Goal: Find specific page/section

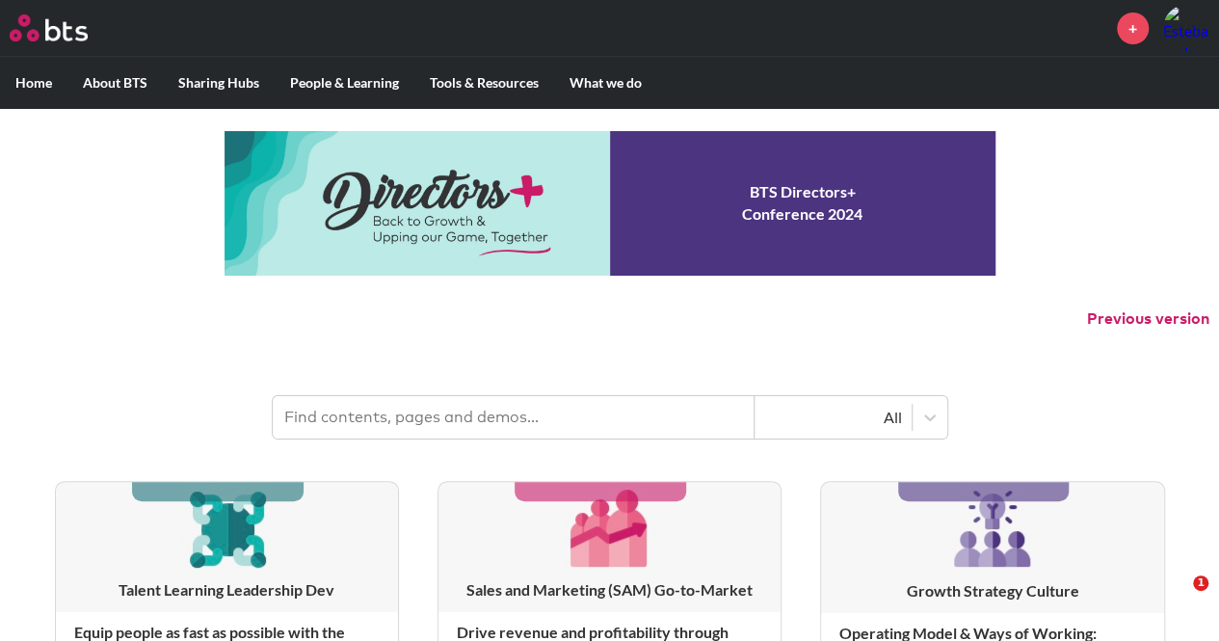
click at [421, 423] on input "text" at bounding box center [514, 417] width 482 height 42
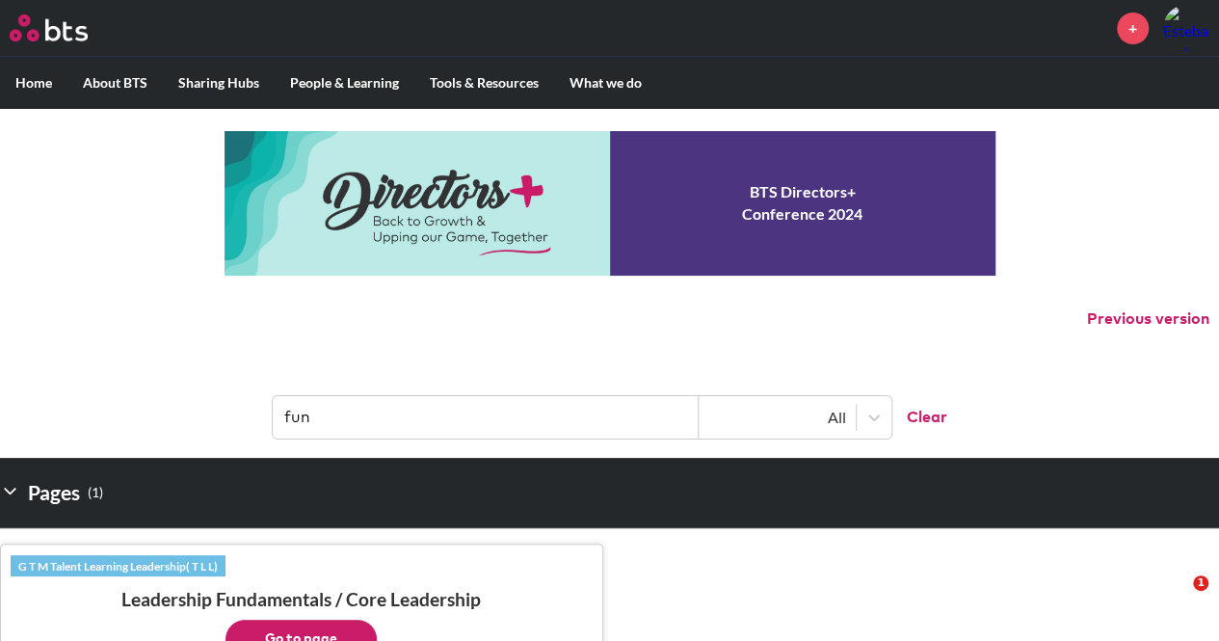
click at [333, 432] on input "fun" at bounding box center [486, 417] width 426 height 42
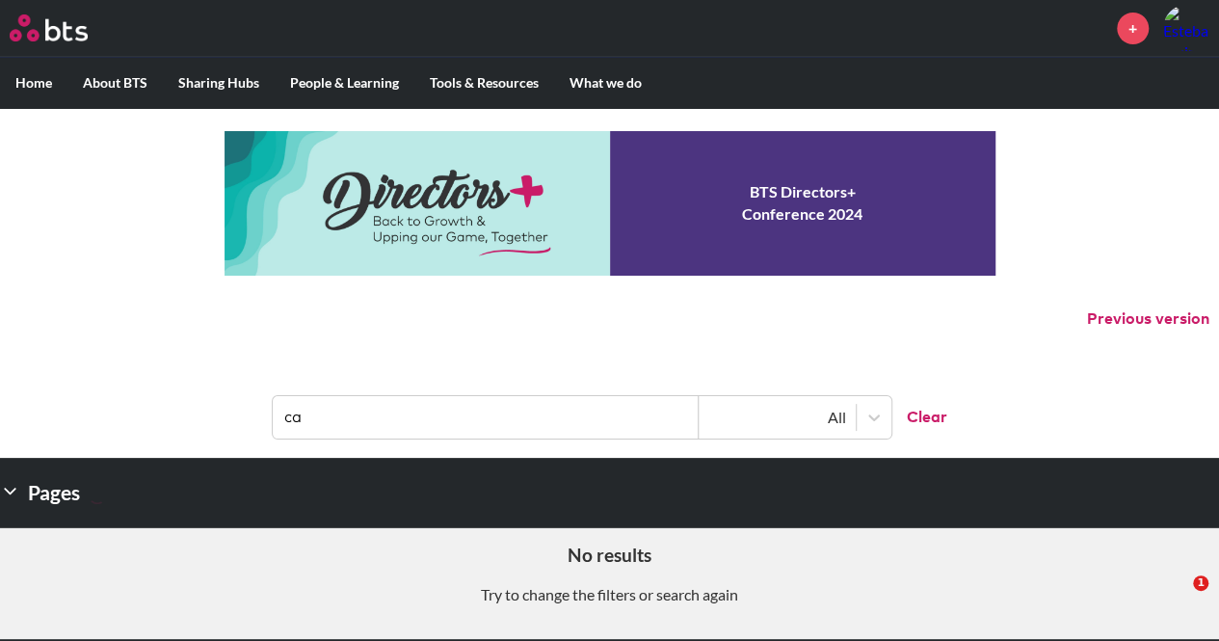
type input "c"
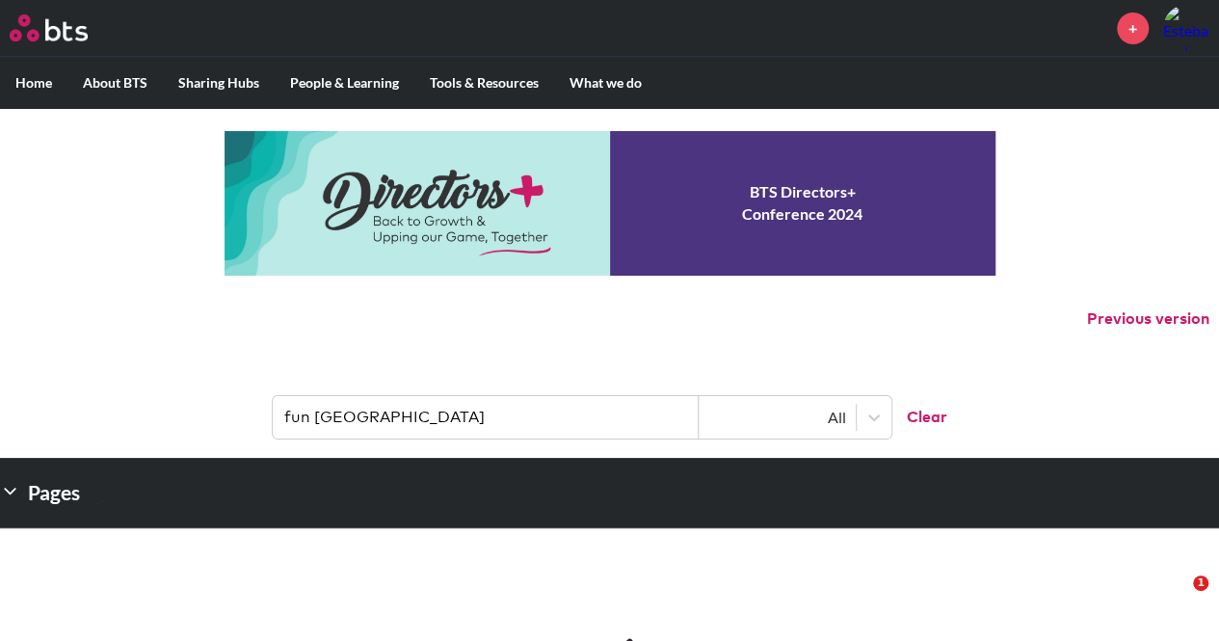
type input "fun [GEOGRAPHIC_DATA]"
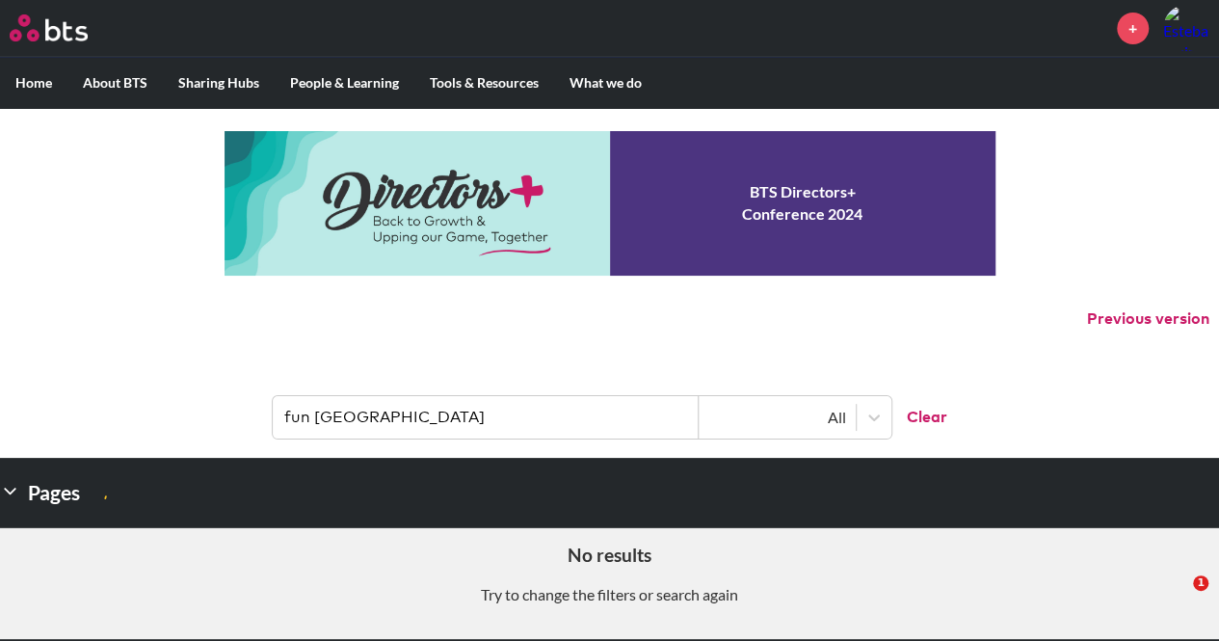
click at [22, 83] on label "Home" at bounding box center [33, 83] width 67 height 50
click at [0, 0] on input "Home" at bounding box center [0, 0] width 0 height 0
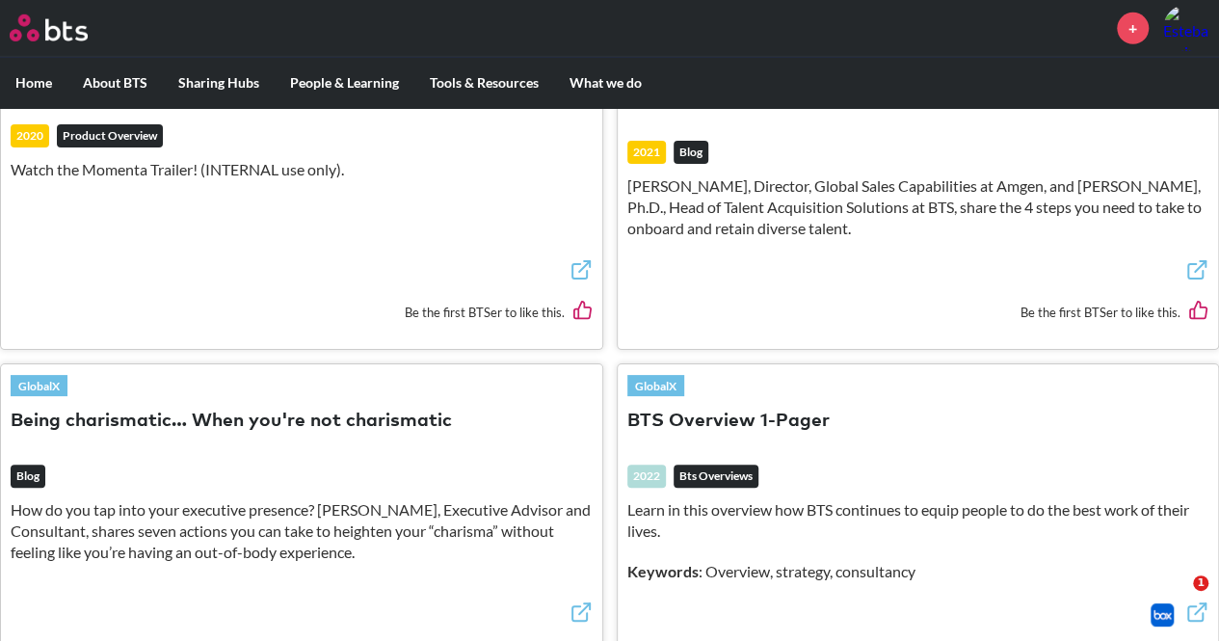
scroll to position [3085, 0]
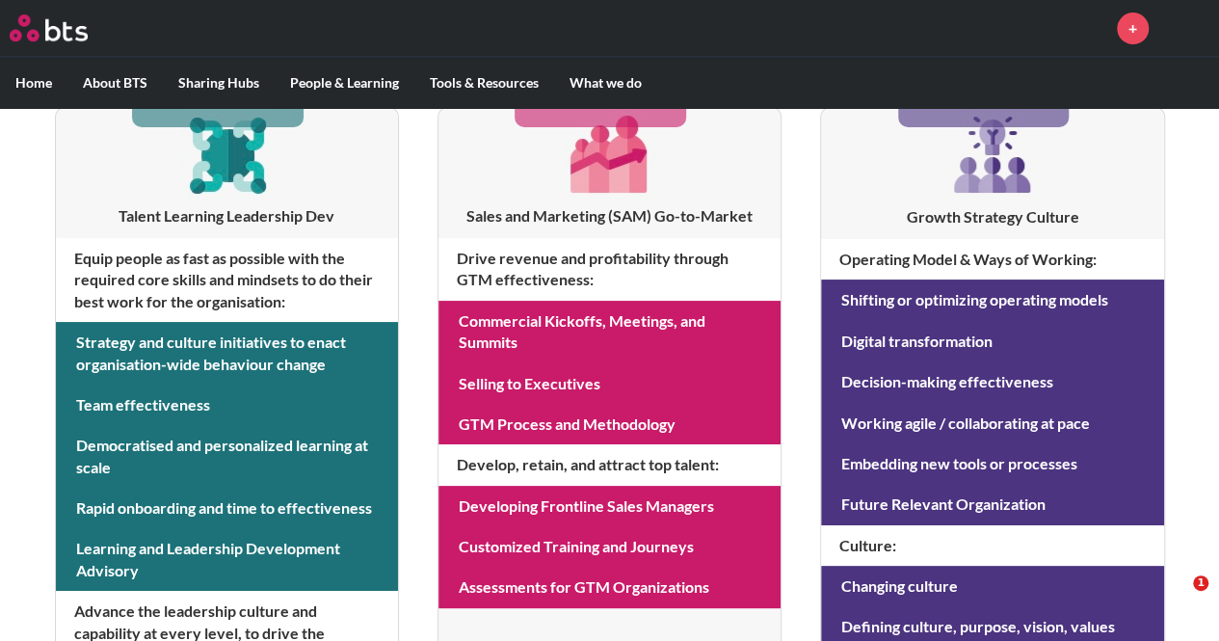
scroll to position [373, 0]
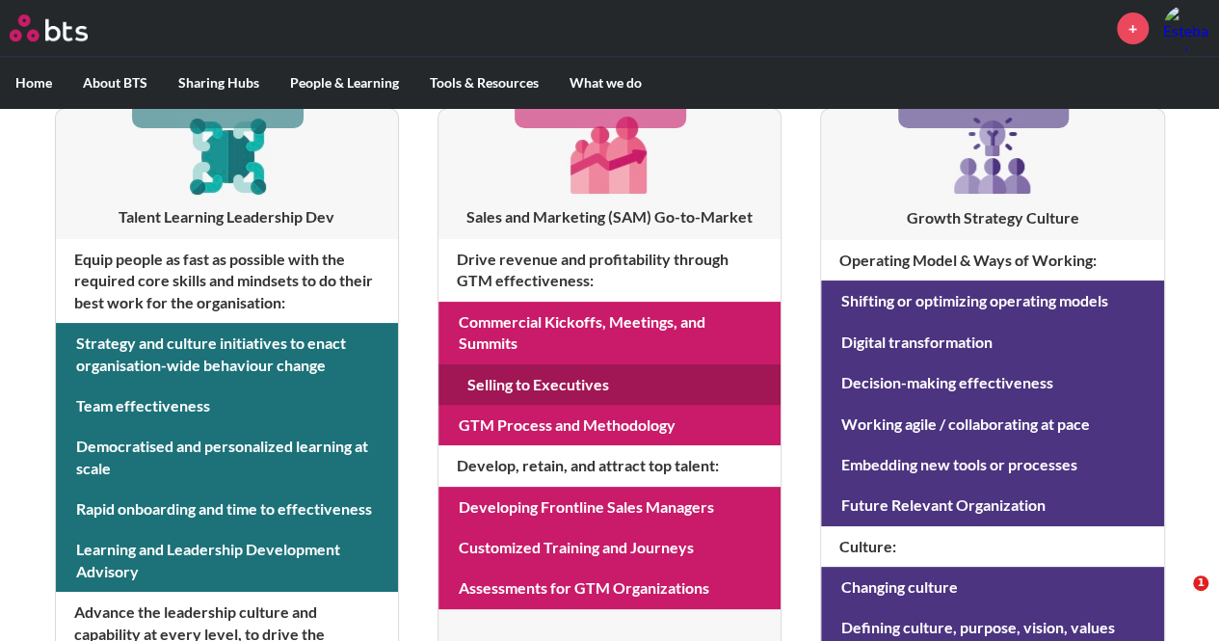
click at [669, 382] on link at bounding box center [609, 384] width 342 height 40
